Goal: Task Accomplishment & Management: Use online tool/utility

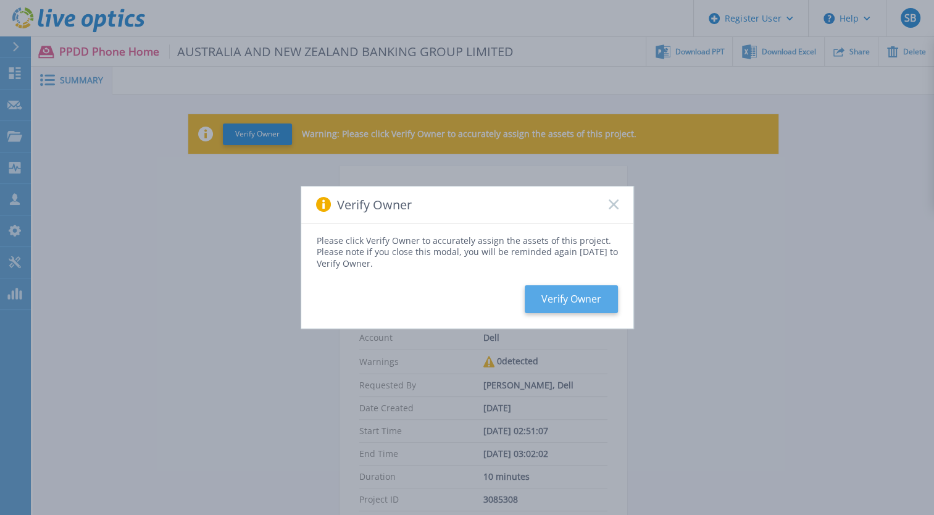
click at [590, 292] on button "Verify Owner" at bounding box center [570, 299] width 93 height 28
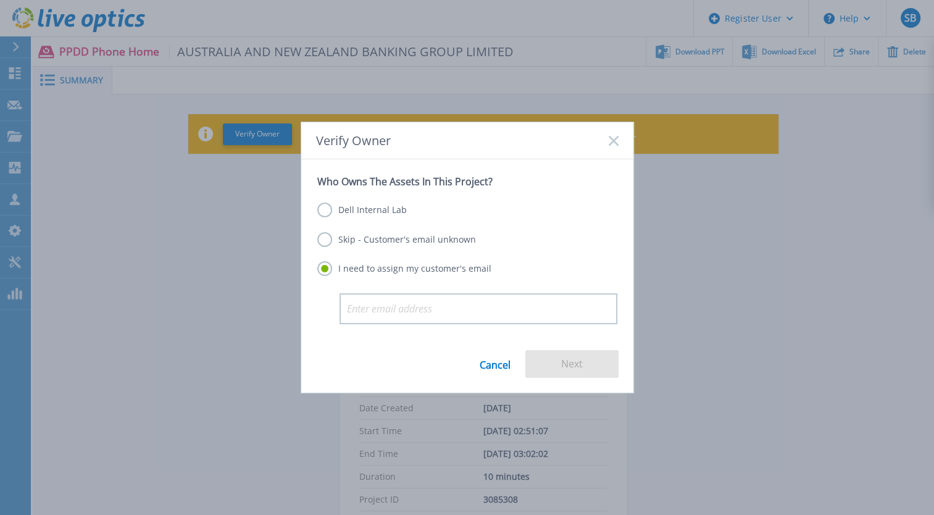
click at [339, 210] on label "Dell Internal Lab" at bounding box center [361, 209] width 89 height 15
click at [0, 0] on input "Dell Internal Lab" at bounding box center [0, 0] width 0 height 0
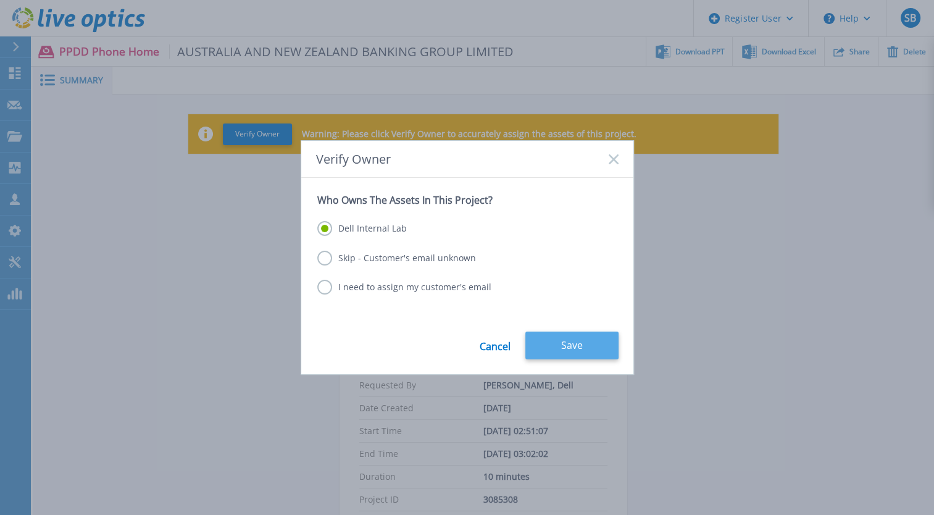
click at [570, 337] on button "Save" at bounding box center [571, 345] width 93 height 28
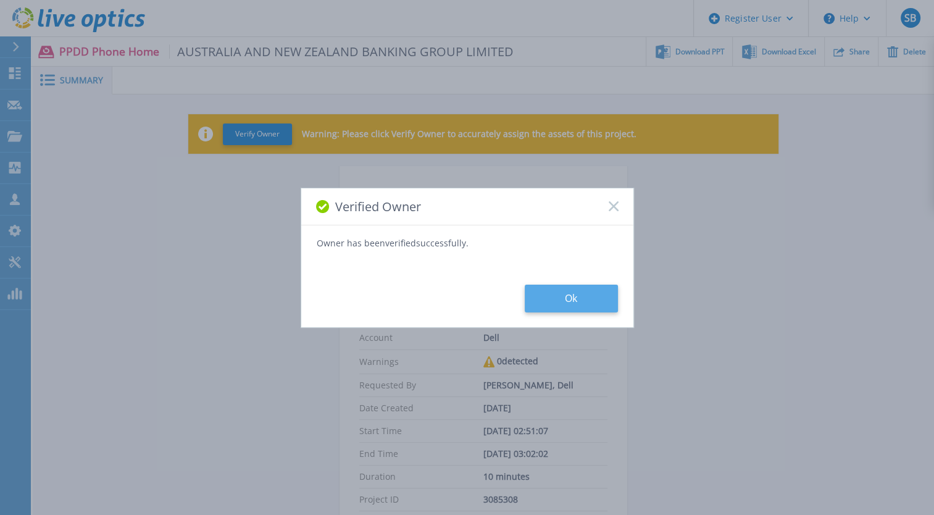
click at [595, 296] on button "Ok" at bounding box center [570, 298] width 93 height 28
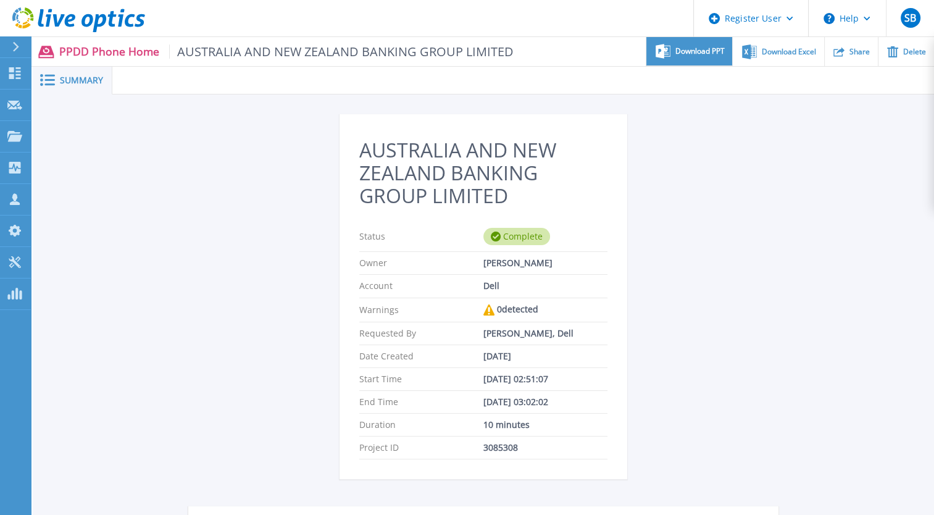
click at [698, 54] on span "Download PPT" at bounding box center [699, 51] width 49 height 7
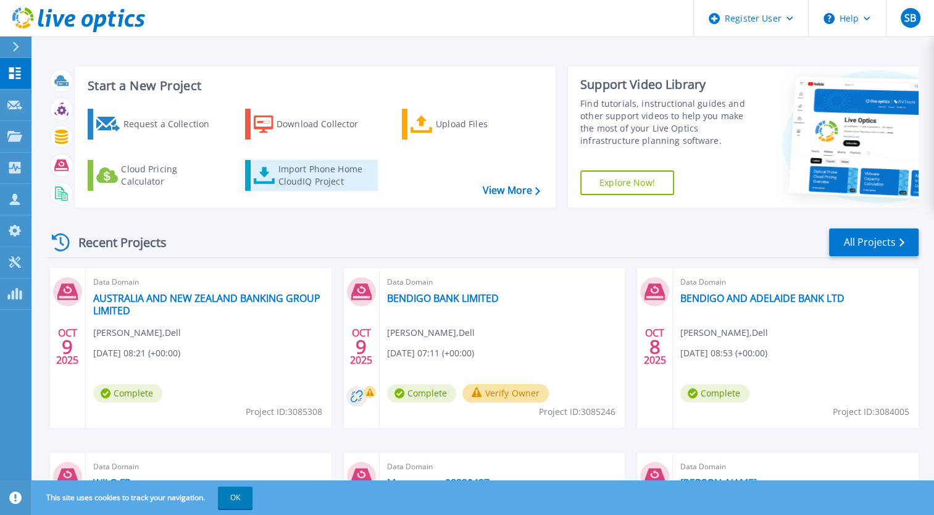
click at [326, 178] on div "Import Phone Home CloudIQ Project" at bounding box center [326, 175] width 96 height 25
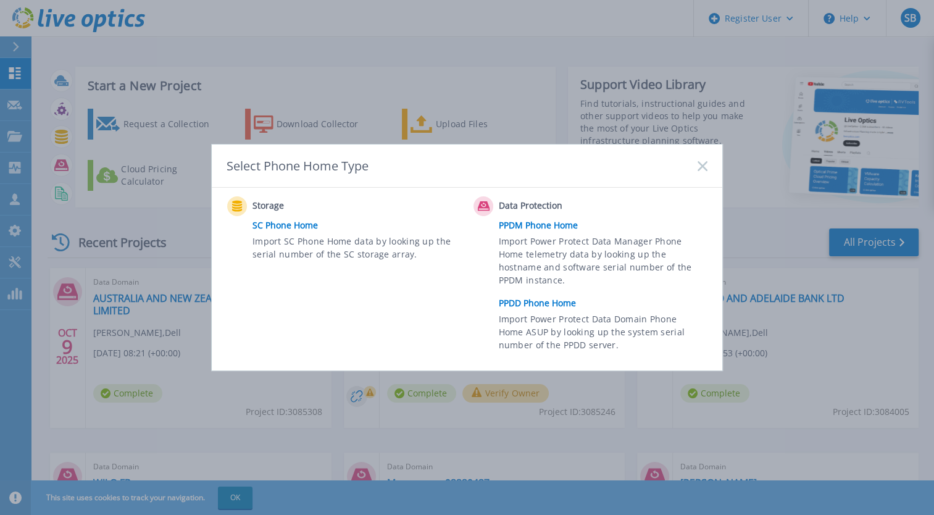
click at [528, 309] on link "PPDD Phone Home" at bounding box center [606, 303] width 215 height 19
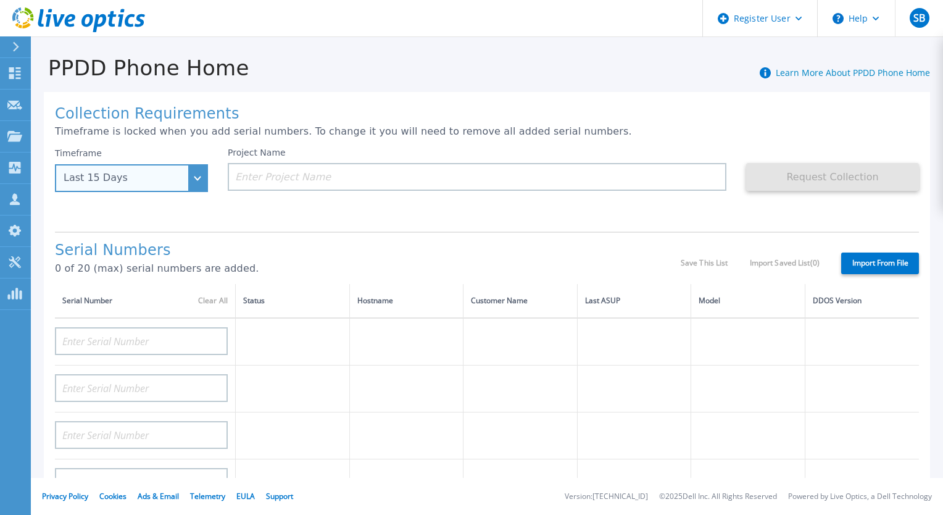
click at [146, 190] on div "Last 15 Days" at bounding box center [131, 178] width 153 height 28
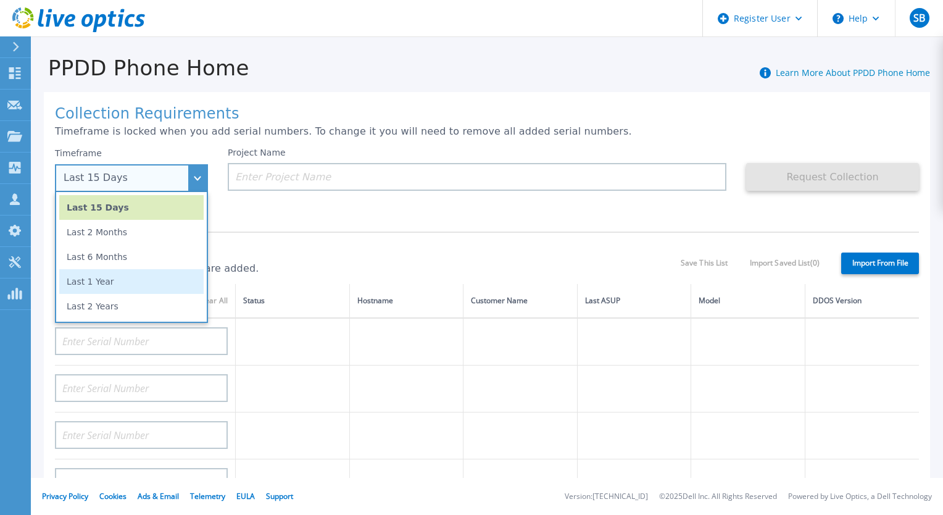
click at [138, 286] on li "Last 1 Year" at bounding box center [131, 281] width 144 height 25
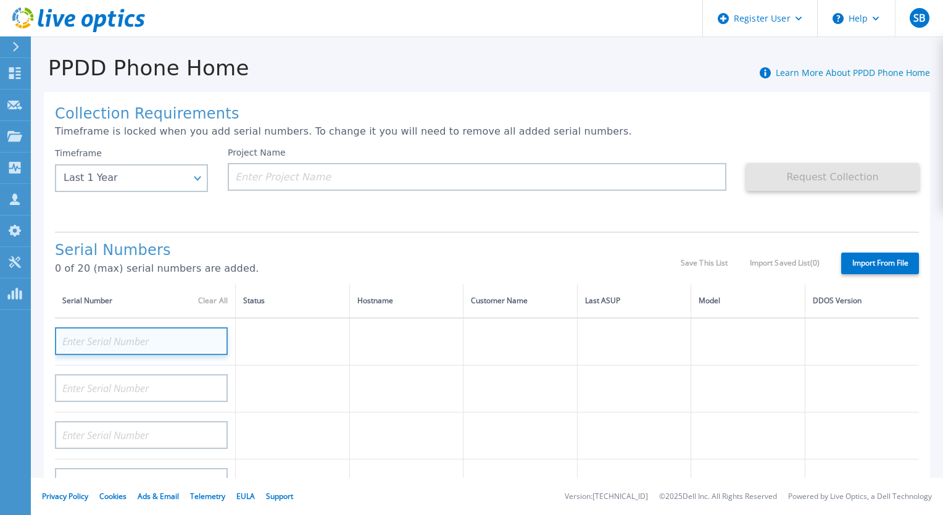
click at [159, 340] on input at bounding box center [141, 341] width 173 height 28
paste input "DE410223775267"
type input "DE410223775267"
click at [516, 334] on td at bounding box center [520, 342] width 114 height 48
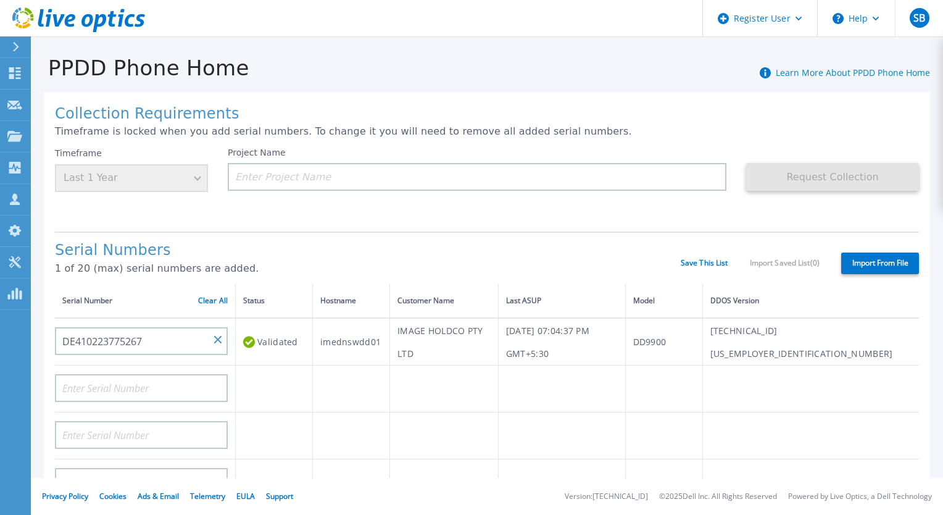
click at [430, 340] on td "IMAGE HOLDCO PTY LTD" at bounding box center [444, 342] width 109 height 48
click at [431, 339] on td "IMAGE HOLDCO PTY LTD" at bounding box center [444, 342] width 109 height 48
click at [433, 339] on td "IMAGE HOLDCO PTY LTD" at bounding box center [444, 342] width 109 height 48
click at [462, 339] on td "IMAGE HOLDCO PTY LTD" at bounding box center [444, 342] width 109 height 48
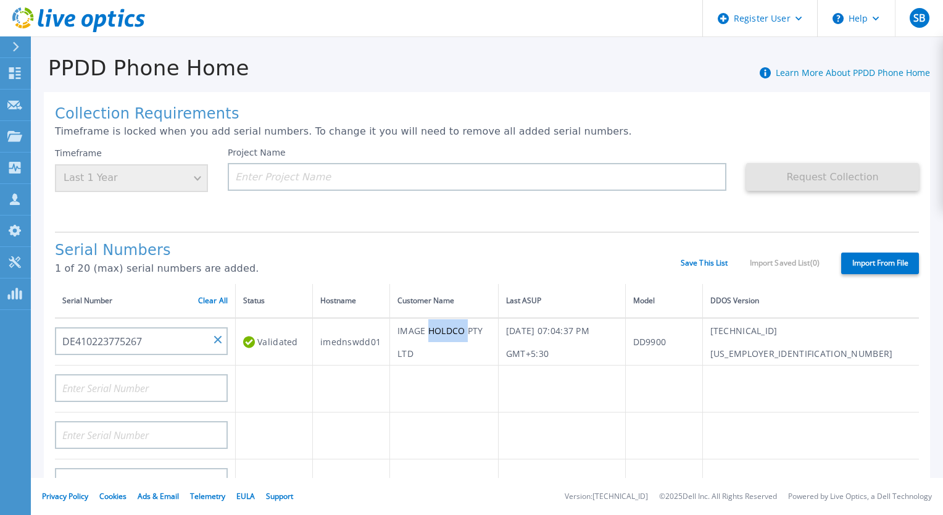
click at [463, 339] on td "IMAGE HOLDCO PTY LTD" at bounding box center [444, 342] width 109 height 48
copy td "IMAGE HOLDCO PTY LTD"
click at [415, 173] on input at bounding box center [477, 177] width 499 height 28
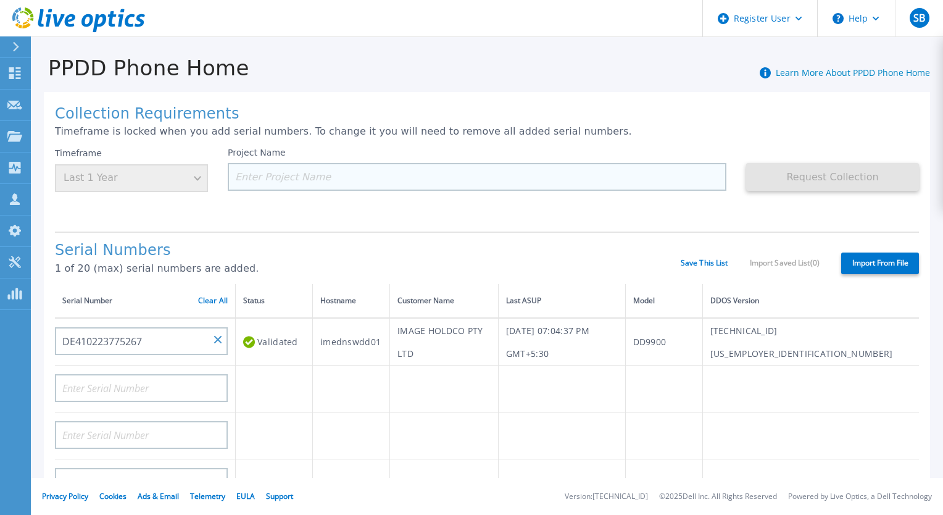
paste input "IMAGE HOLDCO PTY LTD"
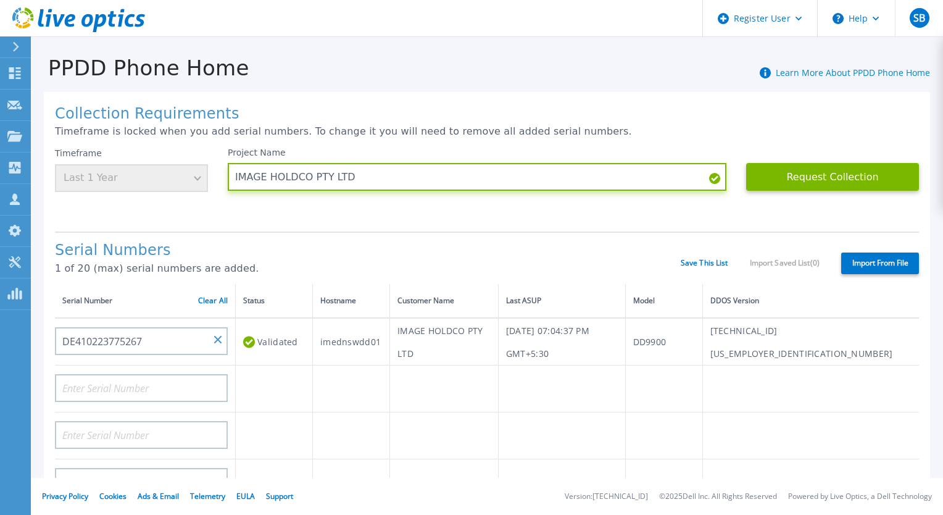
type input "IMAGE HOLDCO PTY LTD"
click at [407, 215] on div "Project Name IMAGE HOLDCO PTY LTD" at bounding box center [487, 184] width 518 height 74
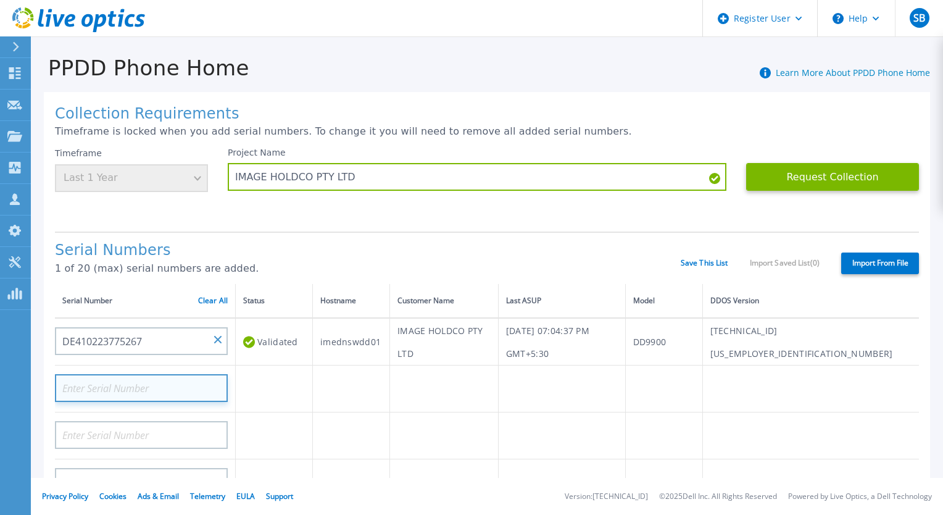
click at [168, 389] on input at bounding box center [141, 388] width 173 height 28
paste input "DE410223885889"
type input "DE410223885889"
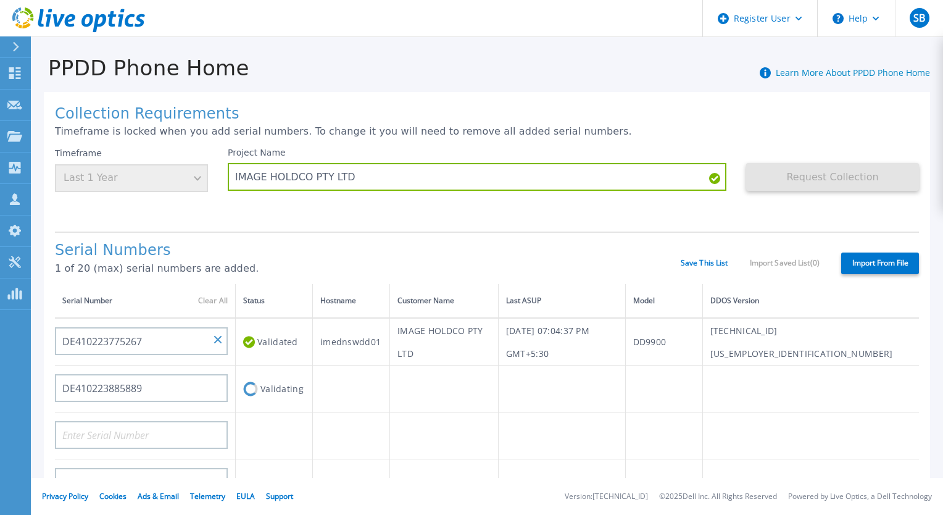
click at [299, 236] on div "Serial Numbers 1 of 20 (max) serial numbers are added. Save This List Import Sa…" at bounding box center [487, 257] width 864 height 52
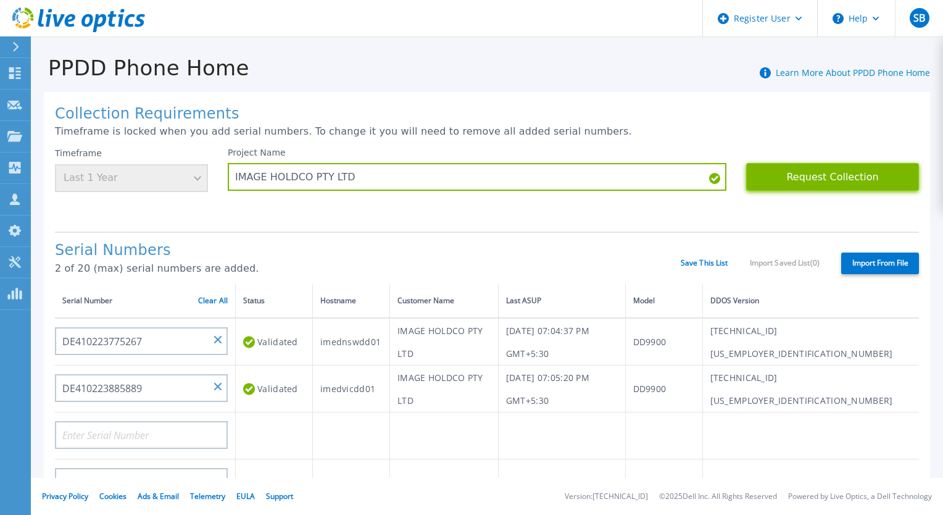
click at [771, 170] on button "Request Collection" at bounding box center [832, 177] width 173 height 28
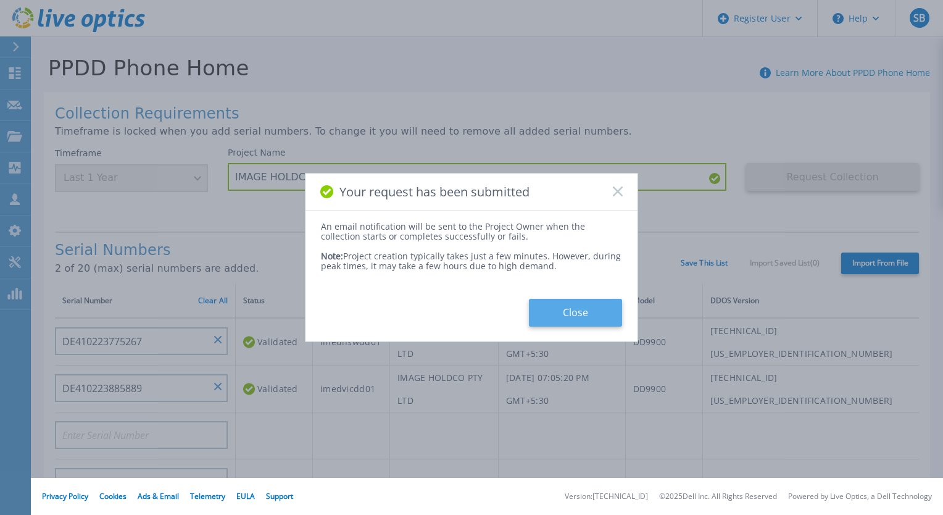
click at [578, 317] on button "Close" at bounding box center [575, 313] width 93 height 28
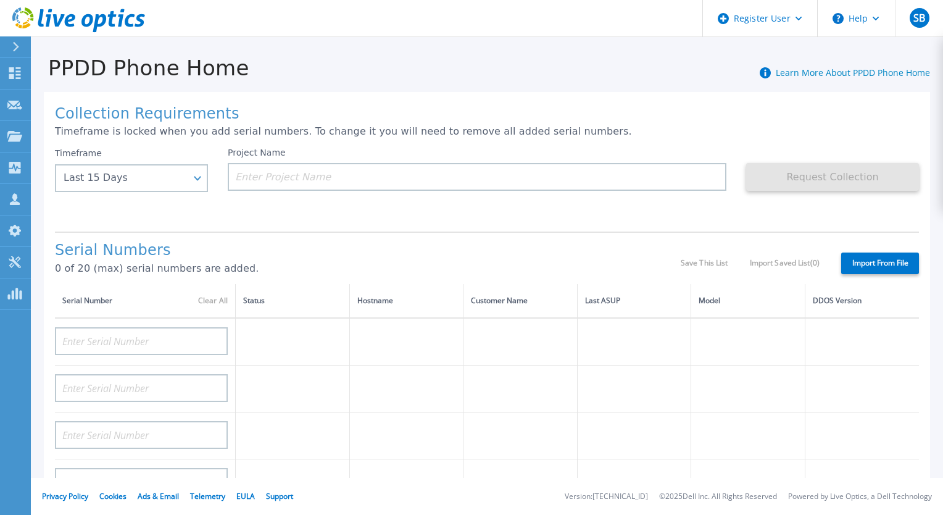
click at [721, 126] on p "Timeframe is locked when you add serial numbers. To change it you will need to …" at bounding box center [487, 131] width 864 height 11
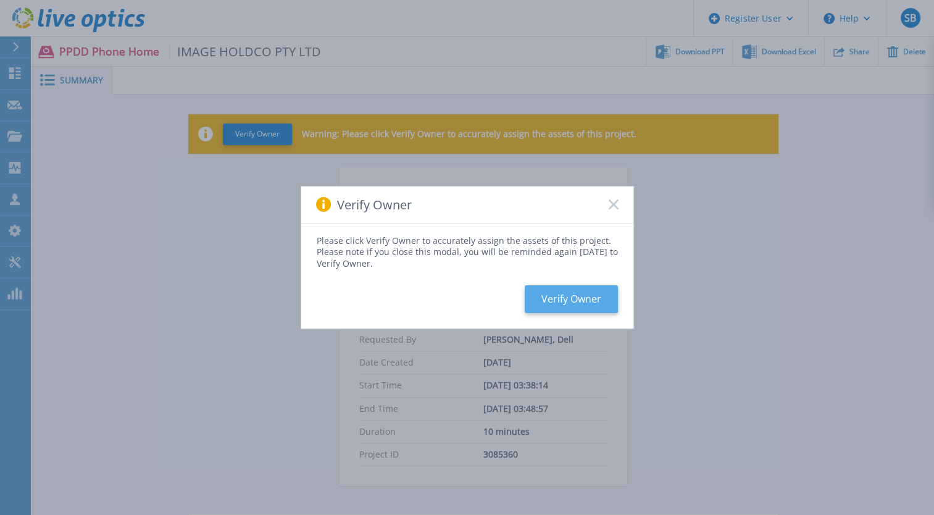
click at [576, 296] on button "Verify Owner" at bounding box center [570, 299] width 93 height 28
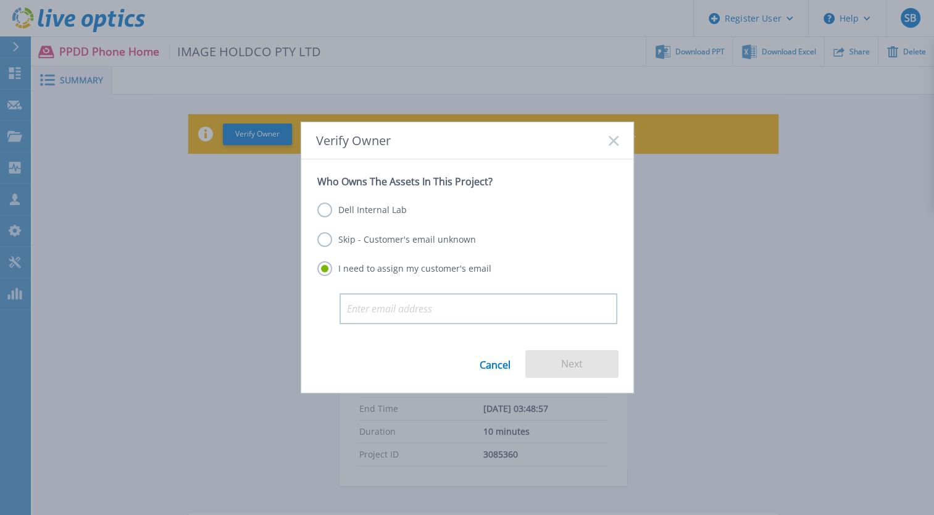
click at [329, 209] on label "Dell Internal Lab" at bounding box center [361, 209] width 89 height 15
click at [0, 0] on input "Dell Internal Lab" at bounding box center [0, 0] width 0 height 0
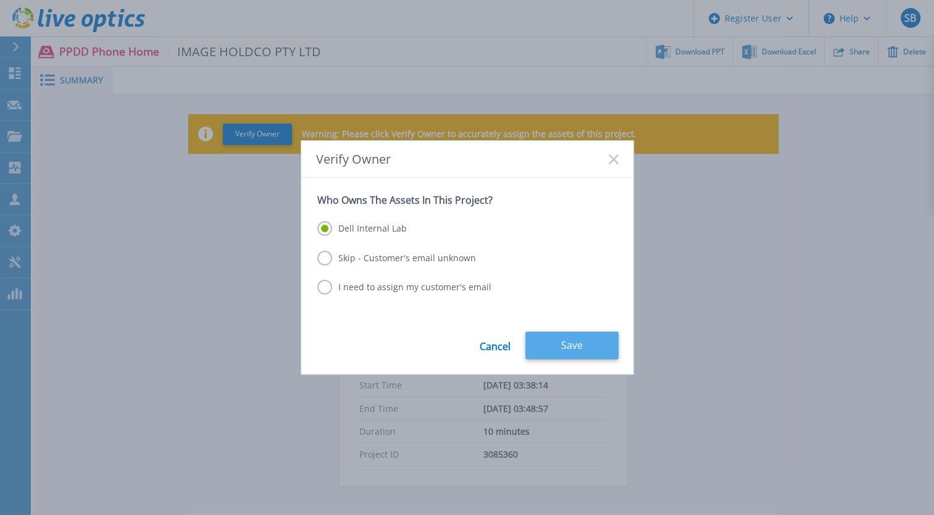
click at [549, 337] on button "Save" at bounding box center [571, 345] width 93 height 28
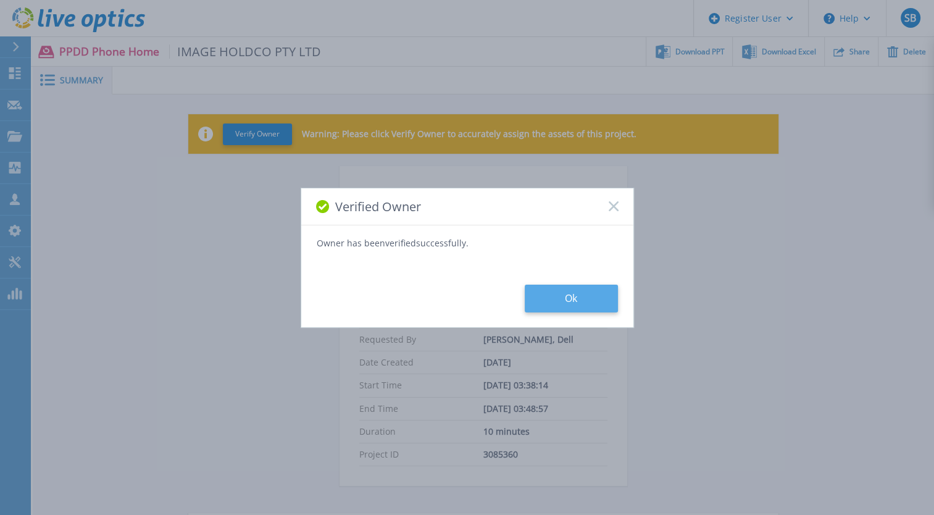
click at [610, 286] on button "Ok" at bounding box center [570, 298] width 93 height 28
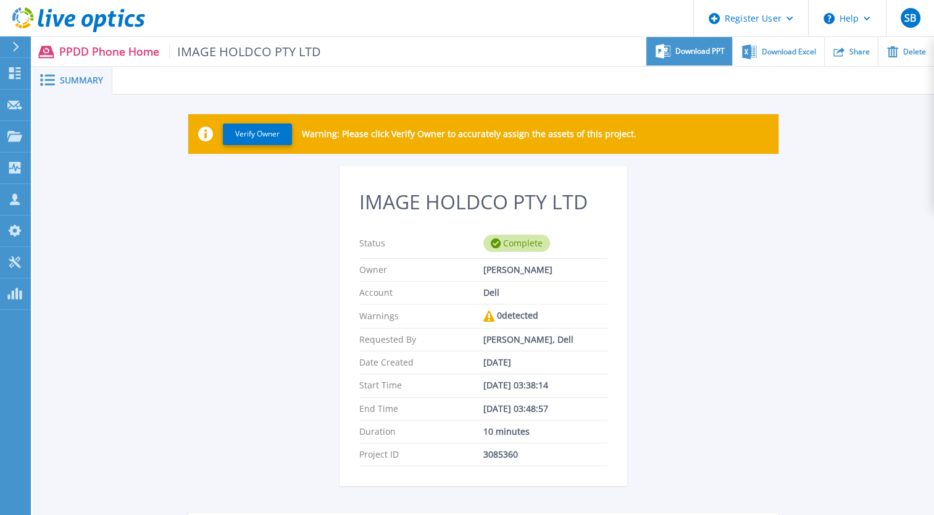
click at [703, 54] on span "Download PPT" at bounding box center [699, 51] width 49 height 7
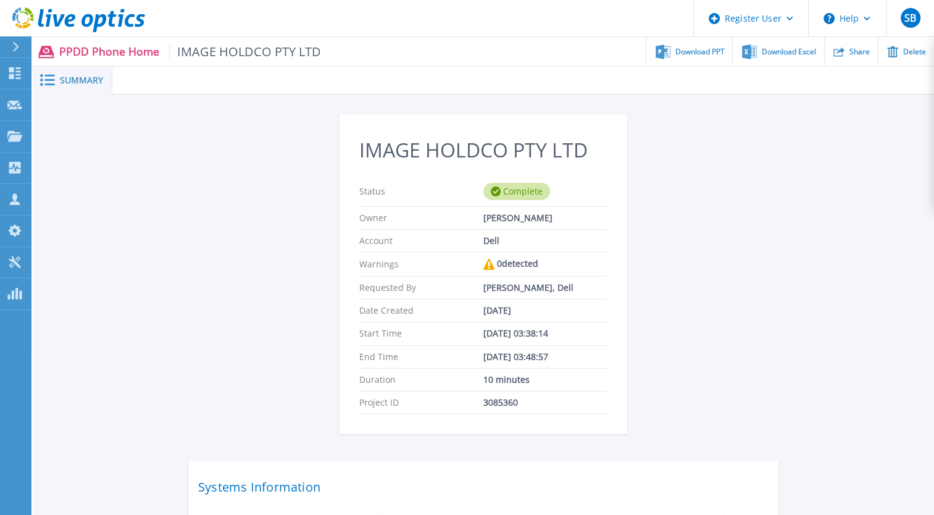
click at [493, 155] on h2 "IMAGE HOLDCO PTY LTD" at bounding box center [483, 150] width 248 height 23
click at [494, 155] on h2 "IMAGE HOLDCO PTY LTD" at bounding box center [483, 150] width 248 height 23
copy h2 "IMAGE HOLDCO PTY LTD"
click at [781, 252] on div "IMAGE HOLDCO PTY LTD Status Complete Owner [PERSON_NAME] Account Dell Warnings …" at bounding box center [483, 358] width 901 height 528
